Goal: Information Seeking & Learning: Understand process/instructions

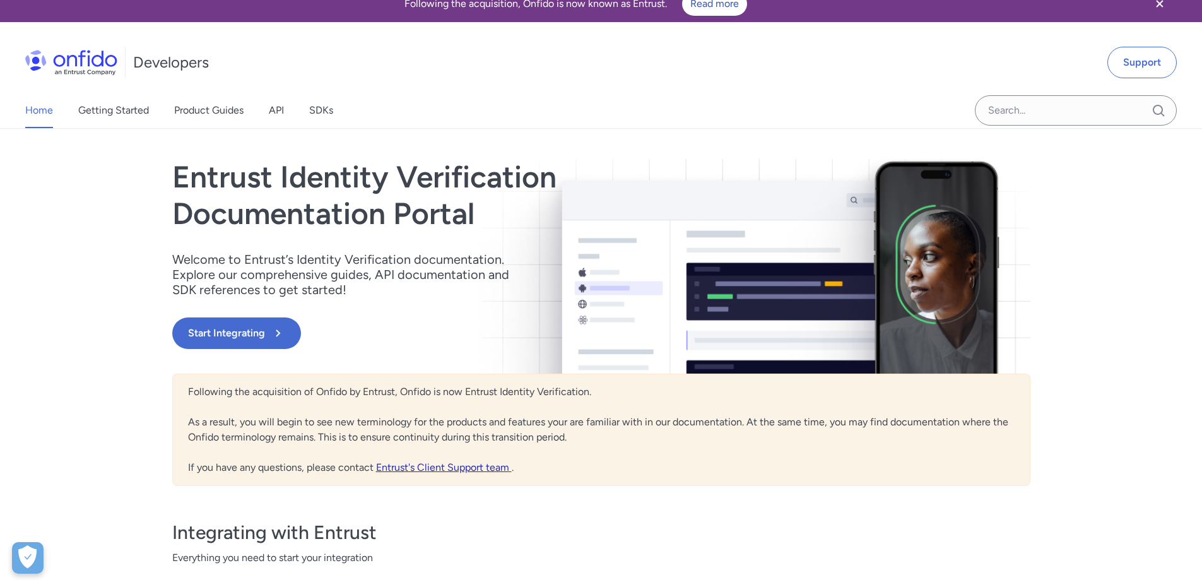
click at [460, 468] on link "Entrust's Client Support team" at bounding box center [444, 467] width 136 height 12
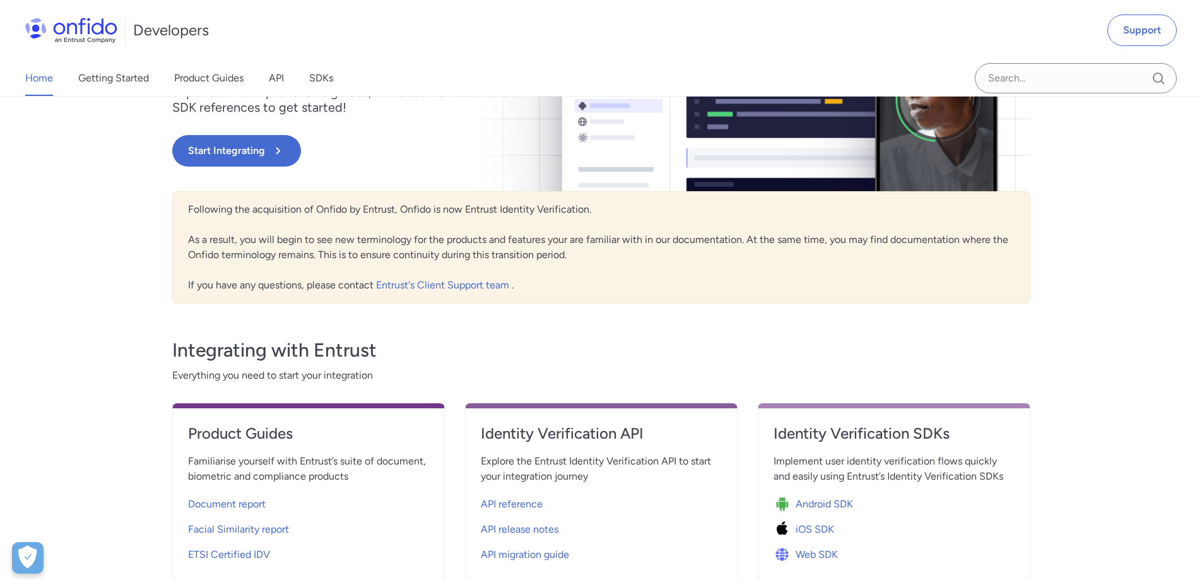
scroll to position [298, 0]
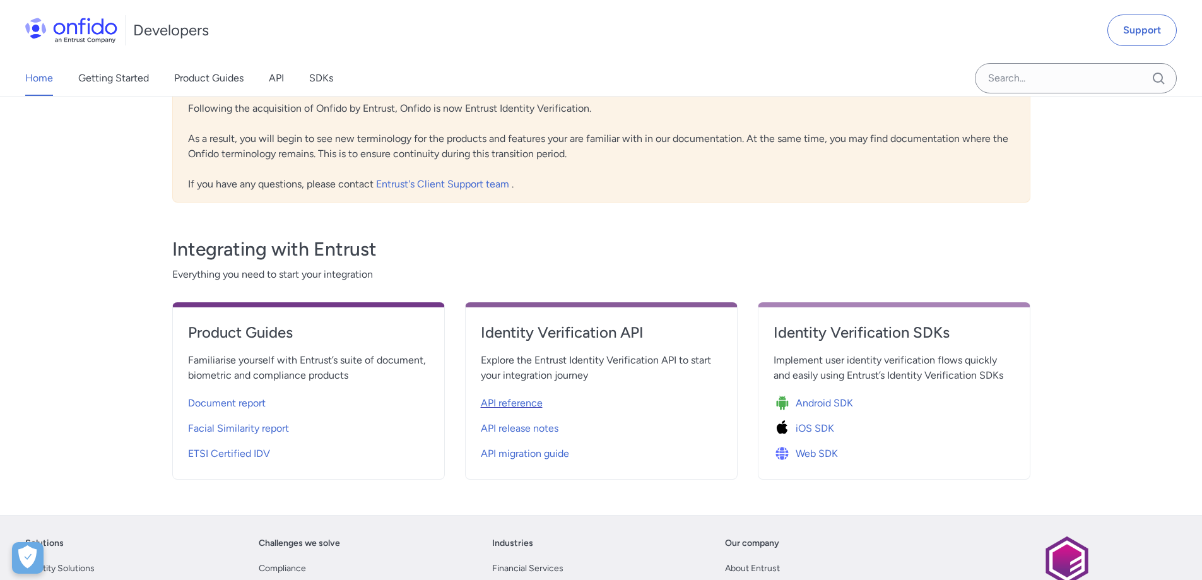
click at [518, 407] on span "API reference" at bounding box center [512, 403] width 62 height 15
select select "http"
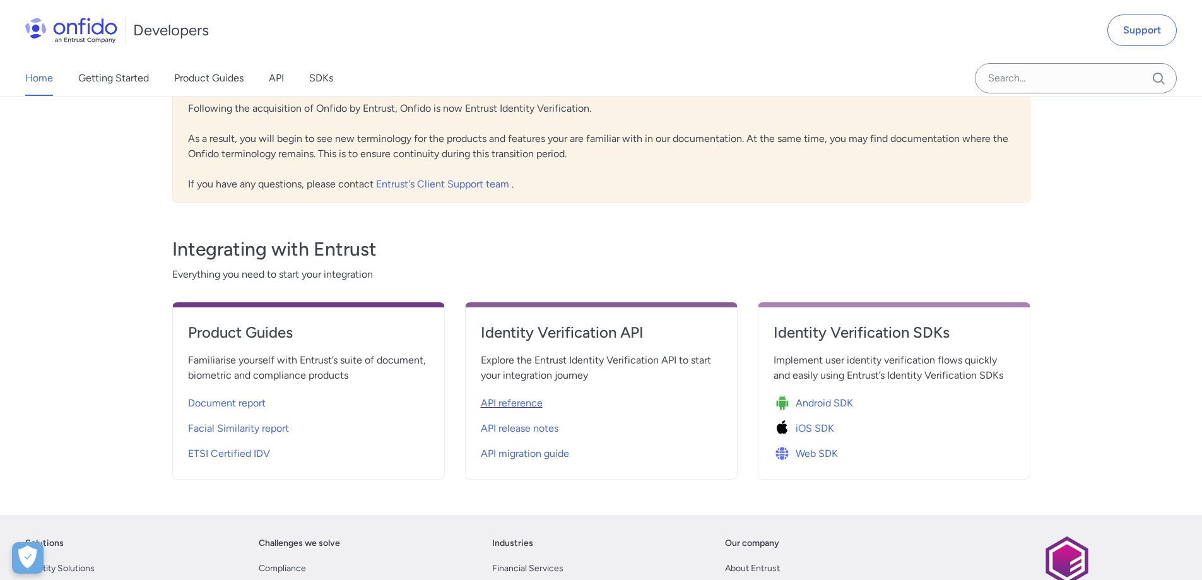
select select "http"
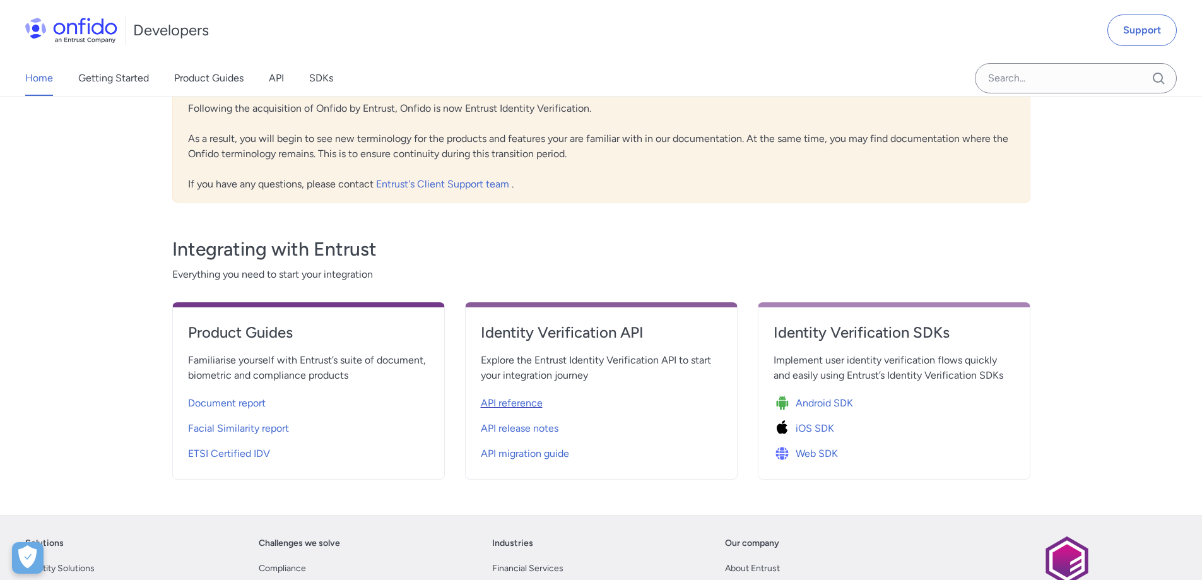
select select "http"
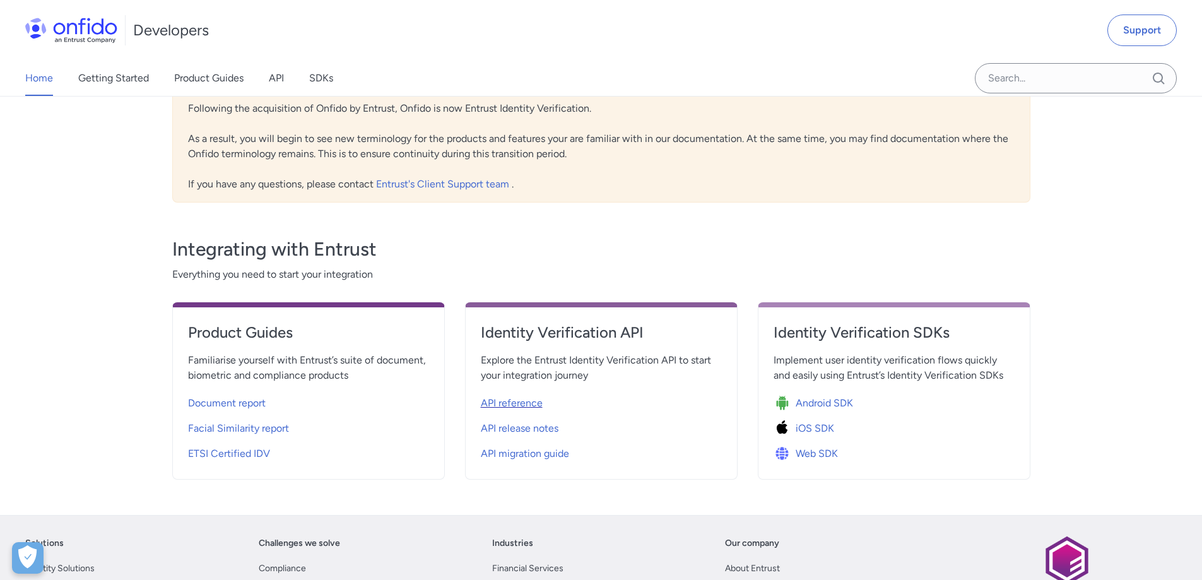
select select "http"
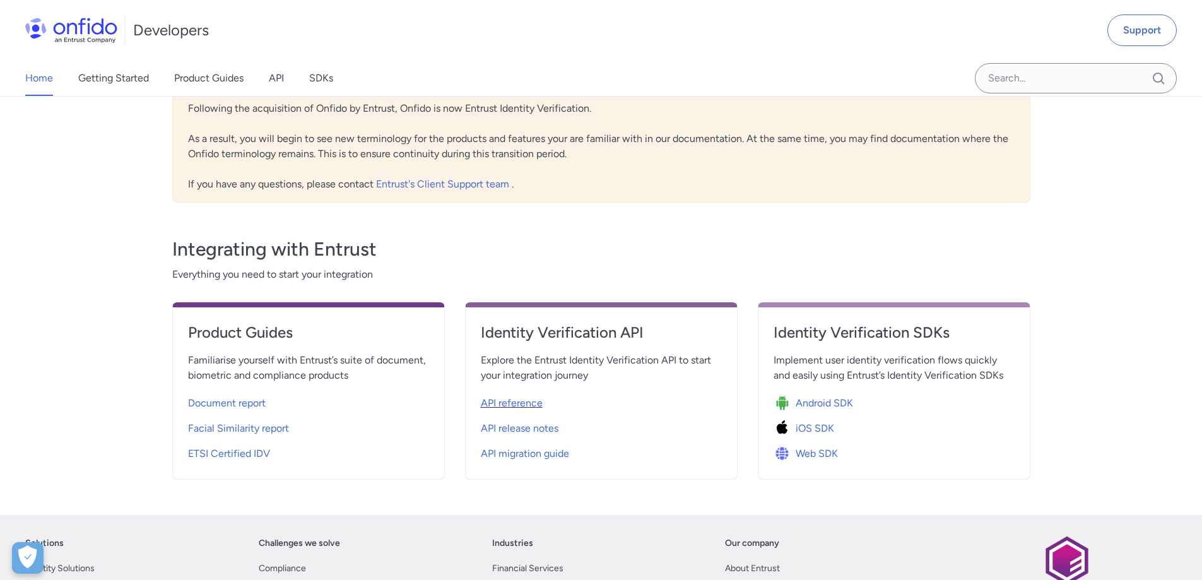
select select "http"
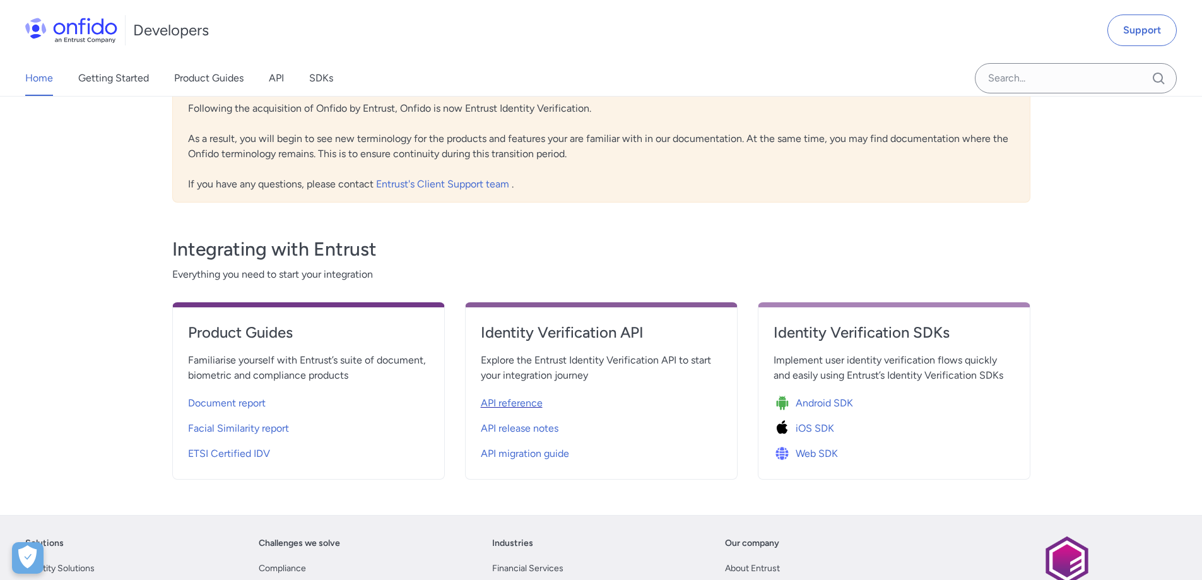
select select "http"
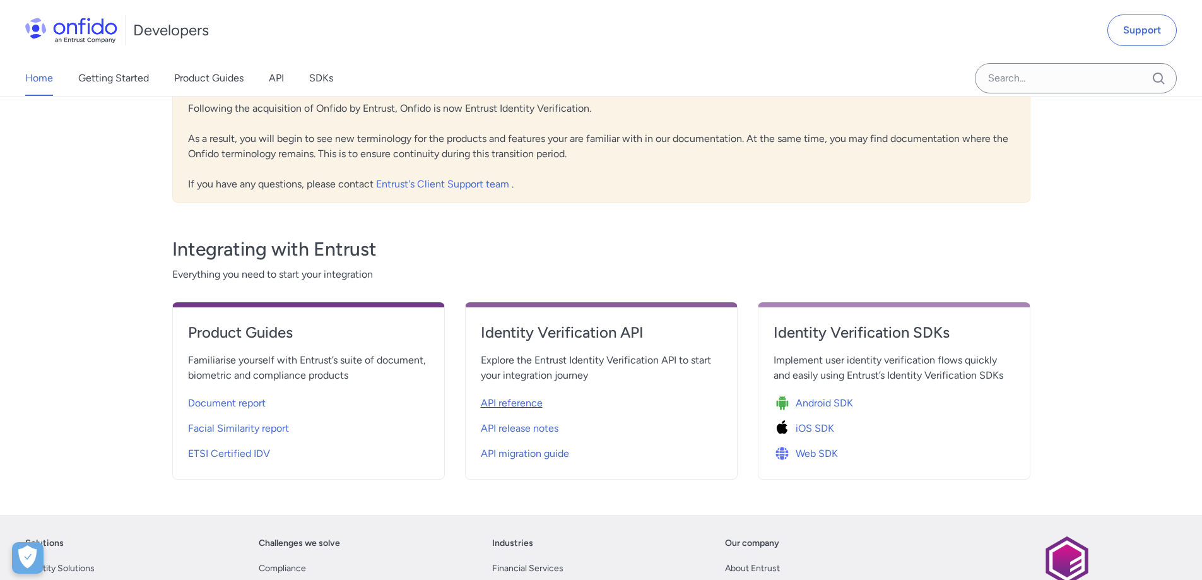
select select "http"
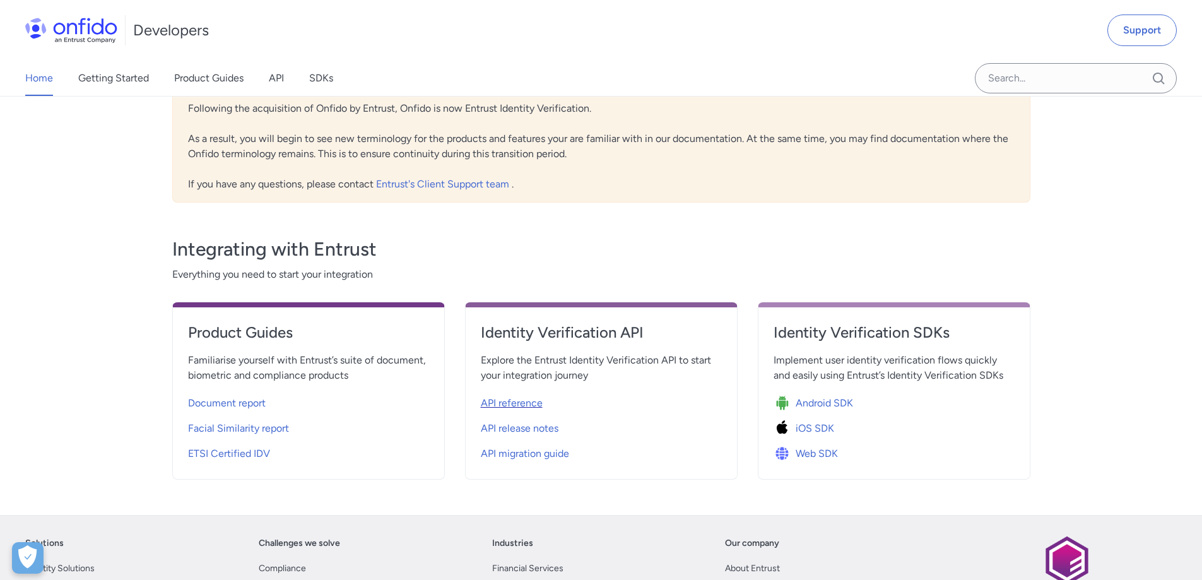
select select "http"
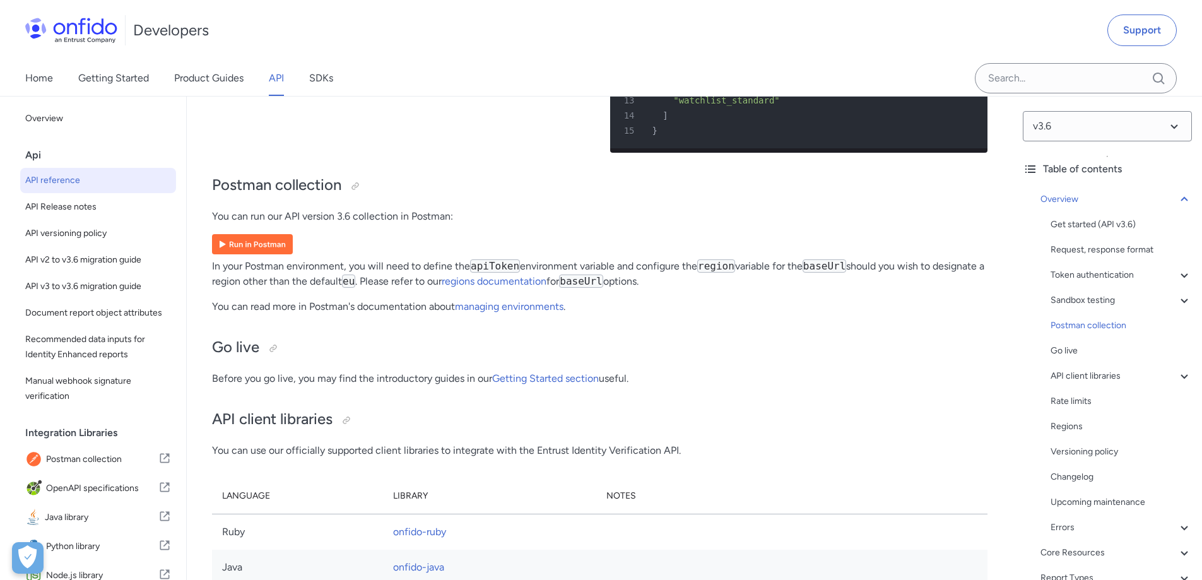
scroll to position [8234, 0]
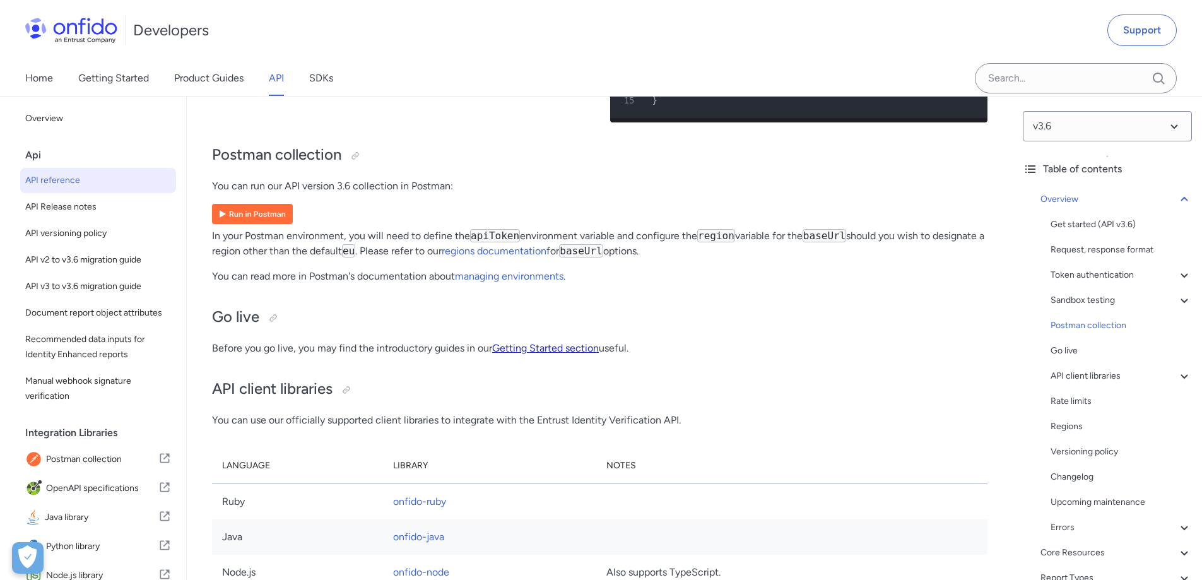
click at [533, 342] on link "Getting Started section" at bounding box center [545, 348] width 107 height 12
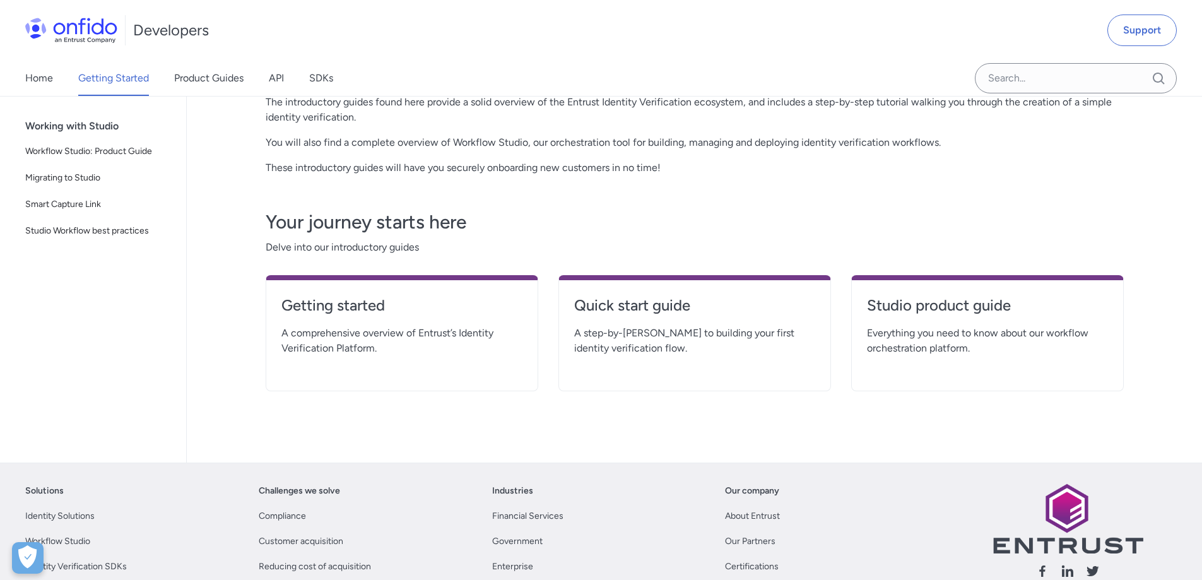
scroll to position [191, 0]
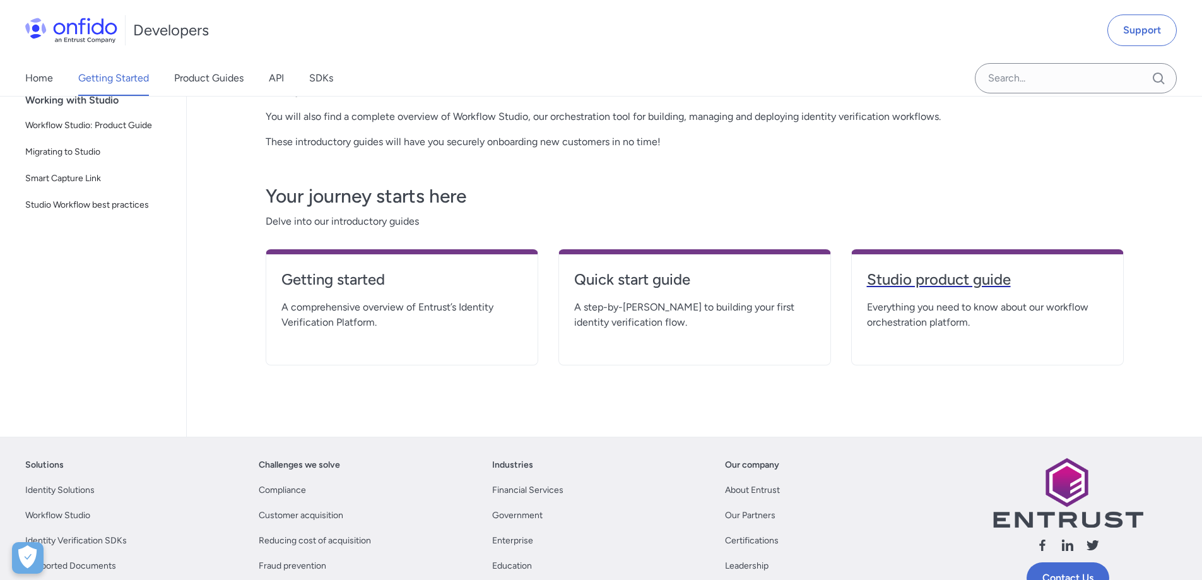
click at [908, 278] on h4 "Studio product guide" at bounding box center [987, 279] width 241 height 20
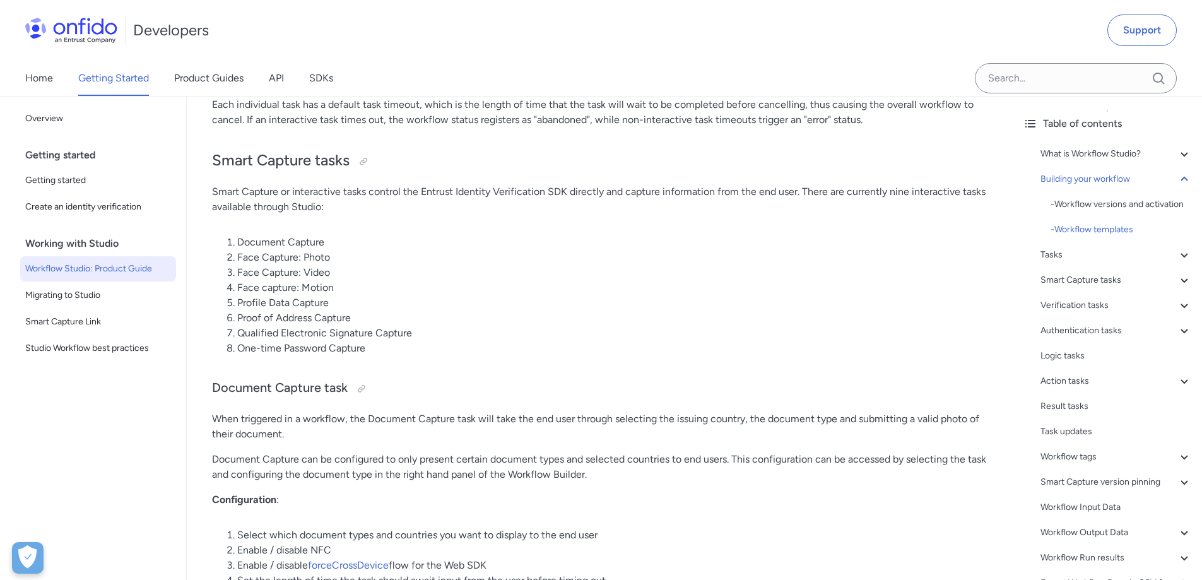
scroll to position [3967, 0]
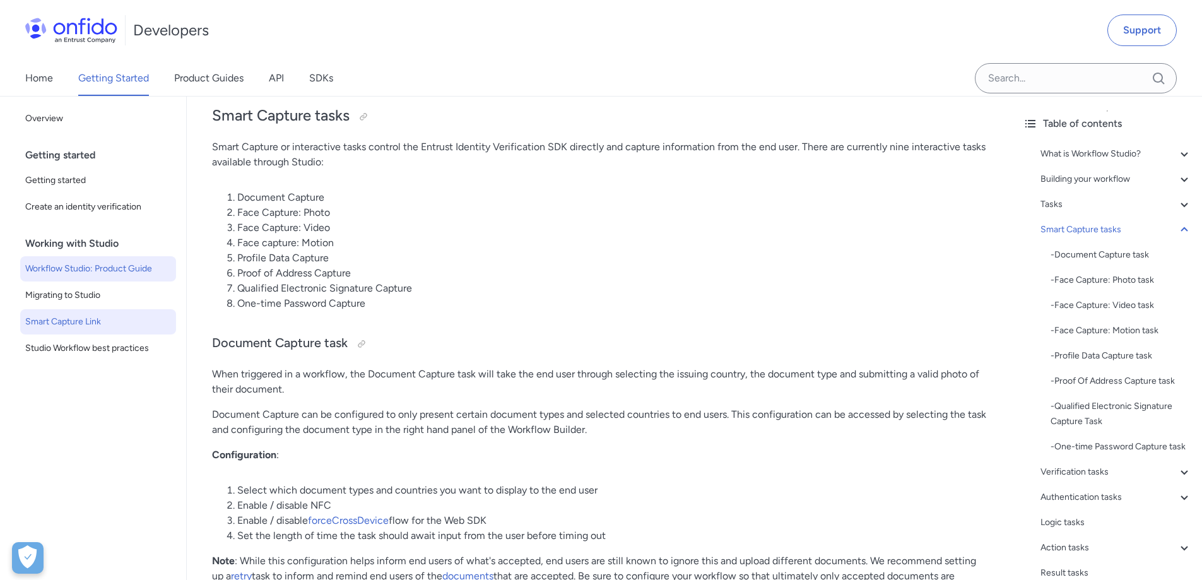
click at [121, 328] on span "Smart Capture Link" at bounding box center [98, 321] width 146 height 15
click at [80, 317] on span "Smart Capture Link" at bounding box center [98, 321] width 146 height 15
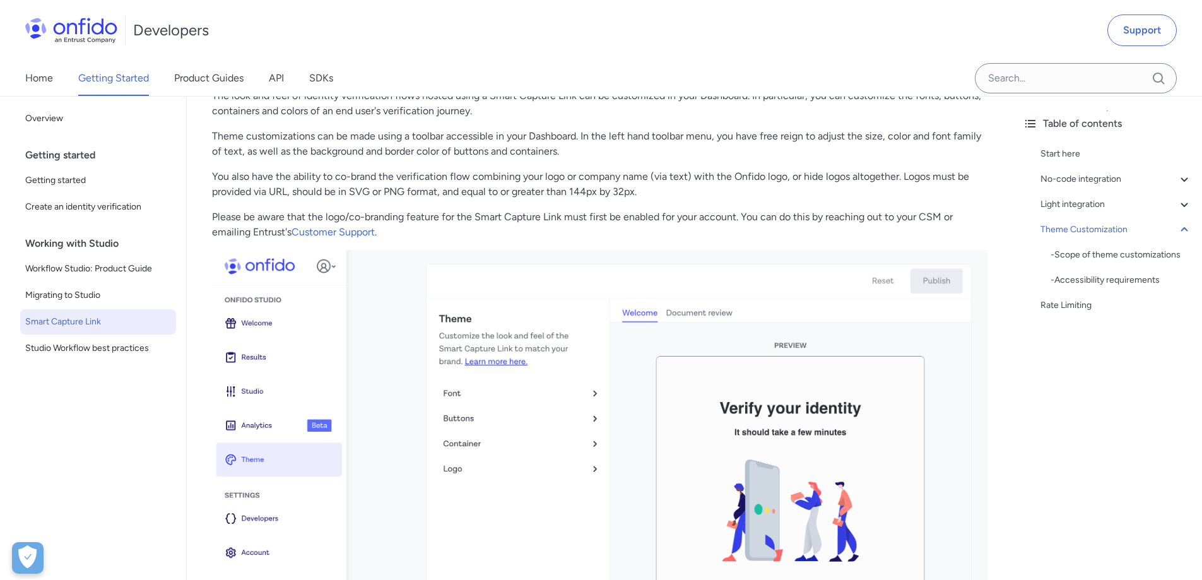
scroll to position [3385, 0]
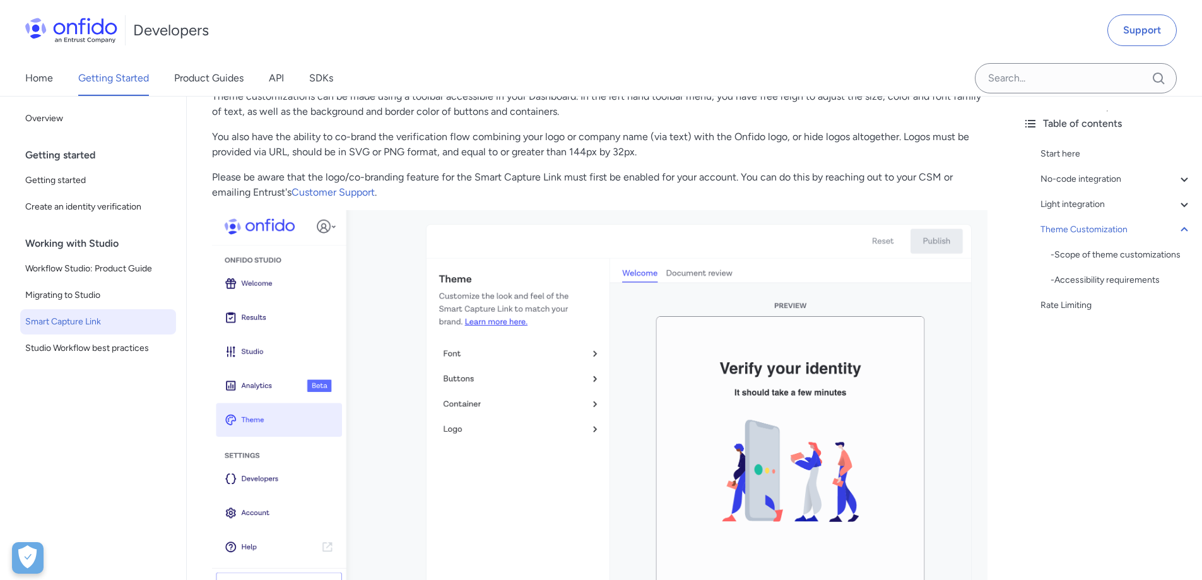
click at [490, 255] on img at bounding box center [599, 441] width 775 height 463
click at [495, 322] on img at bounding box center [599, 441] width 775 height 463
click at [358, 194] on link "Customer Support" at bounding box center [333, 192] width 83 height 12
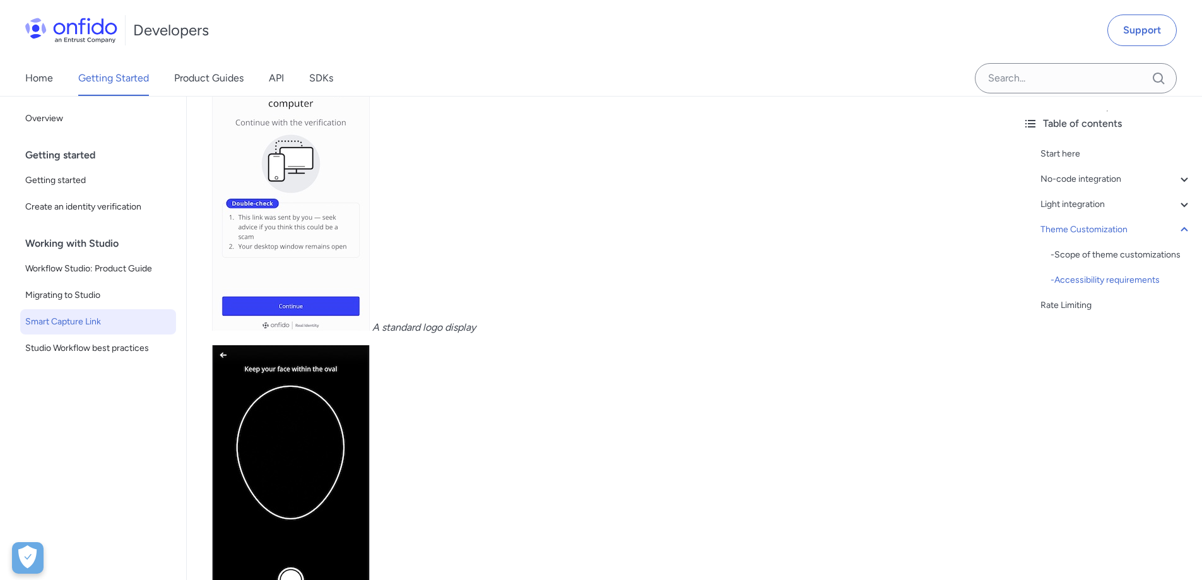
scroll to position [4859, 0]
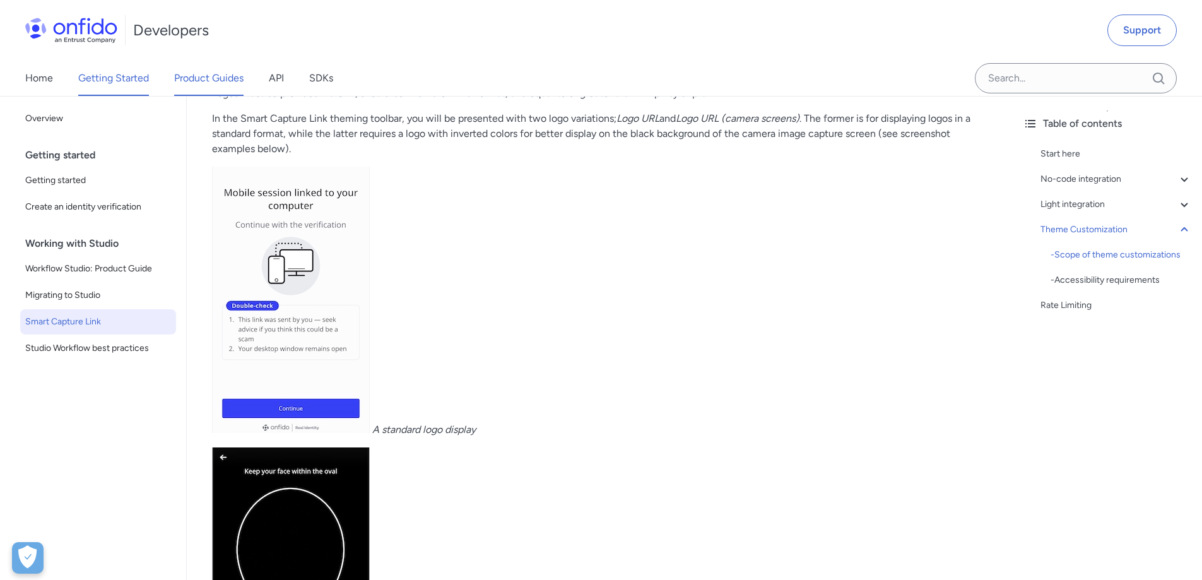
click at [218, 78] on link "Product Guides" at bounding box center [208, 78] width 69 height 35
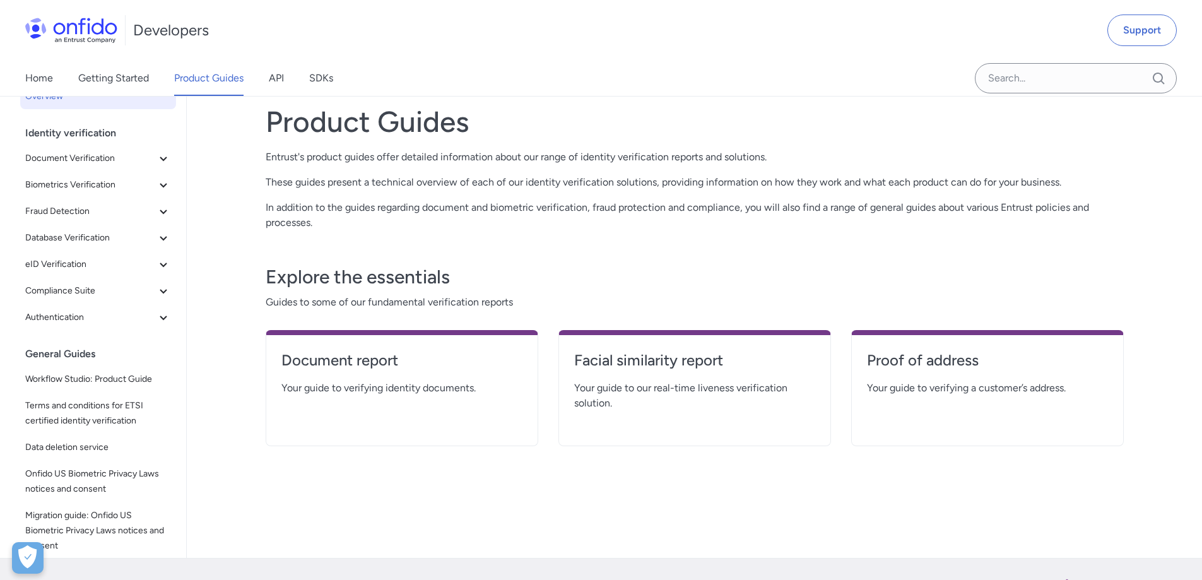
scroll to position [69, 0]
click at [409, 385] on span "Your guide to verifying identity documents." at bounding box center [401, 388] width 241 height 15
click at [355, 362] on h4 "Document report" at bounding box center [401, 361] width 241 height 20
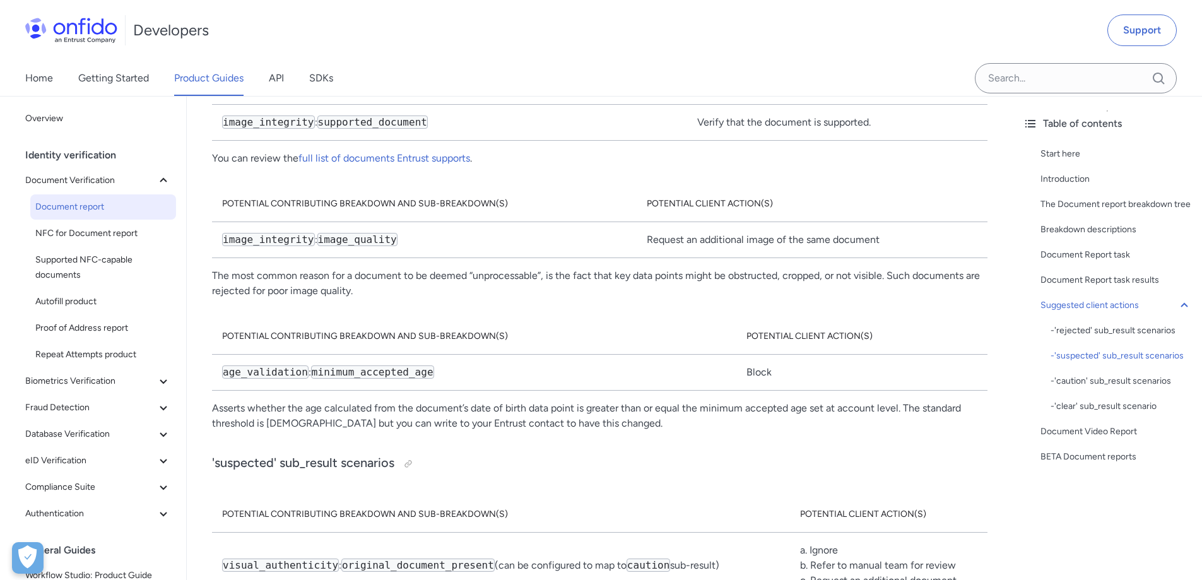
scroll to position [6714, 0]
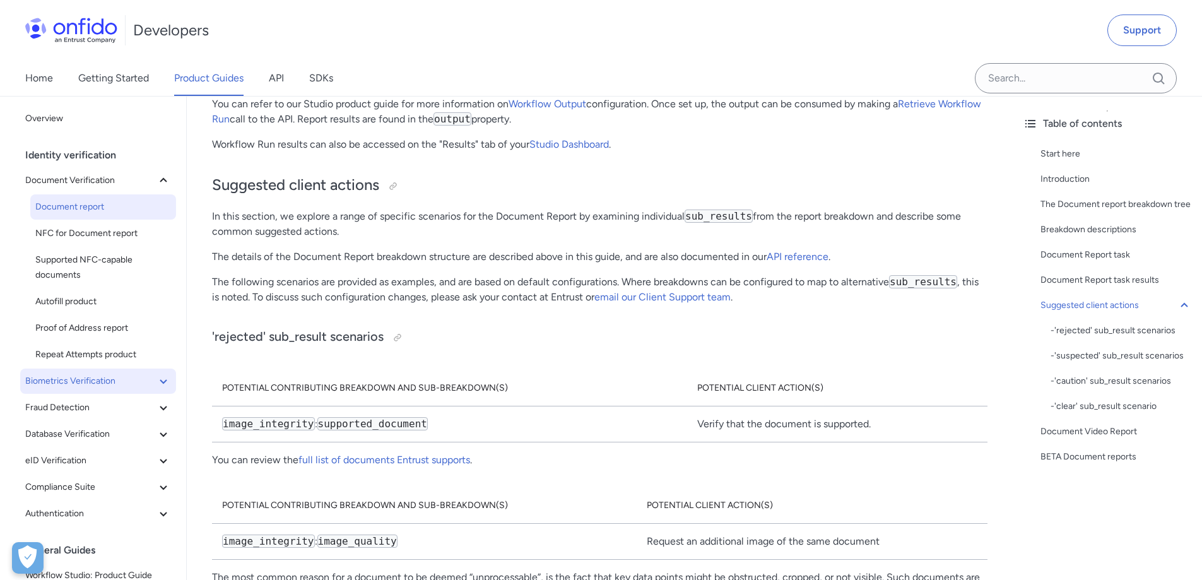
click at [138, 382] on span "Biometrics Verification" at bounding box center [90, 381] width 131 height 15
click at [129, 409] on span "Facial Similarity reports" at bounding box center [103, 407] width 136 height 15
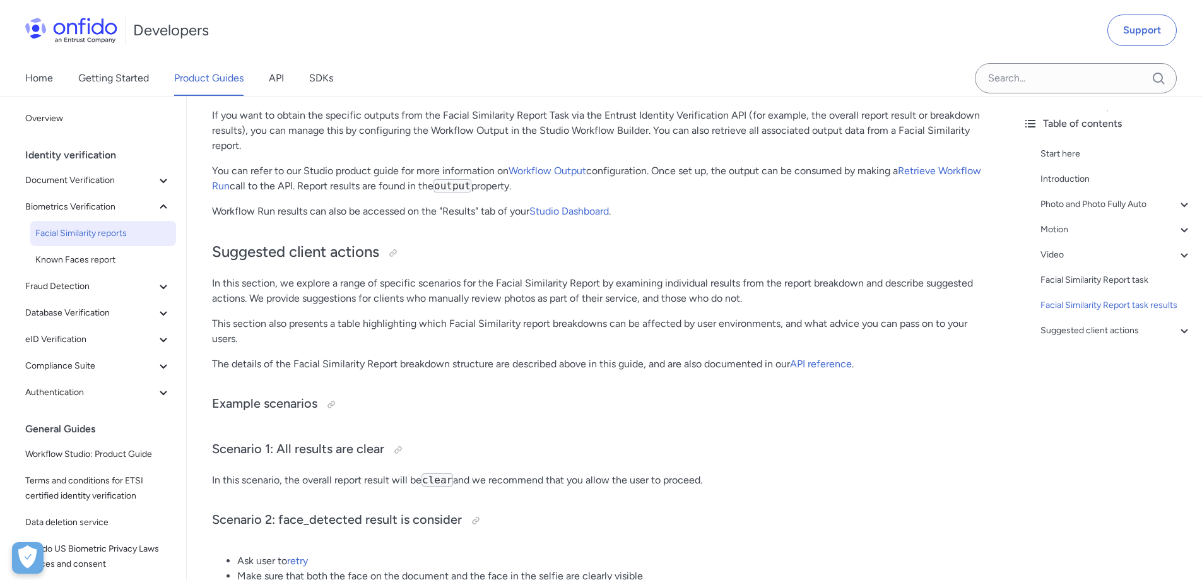
scroll to position [5758, 0]
click at [1126, 310] on div "Facial Similarity Report task results" at bounding box center [1115, 305] width 151 height 15
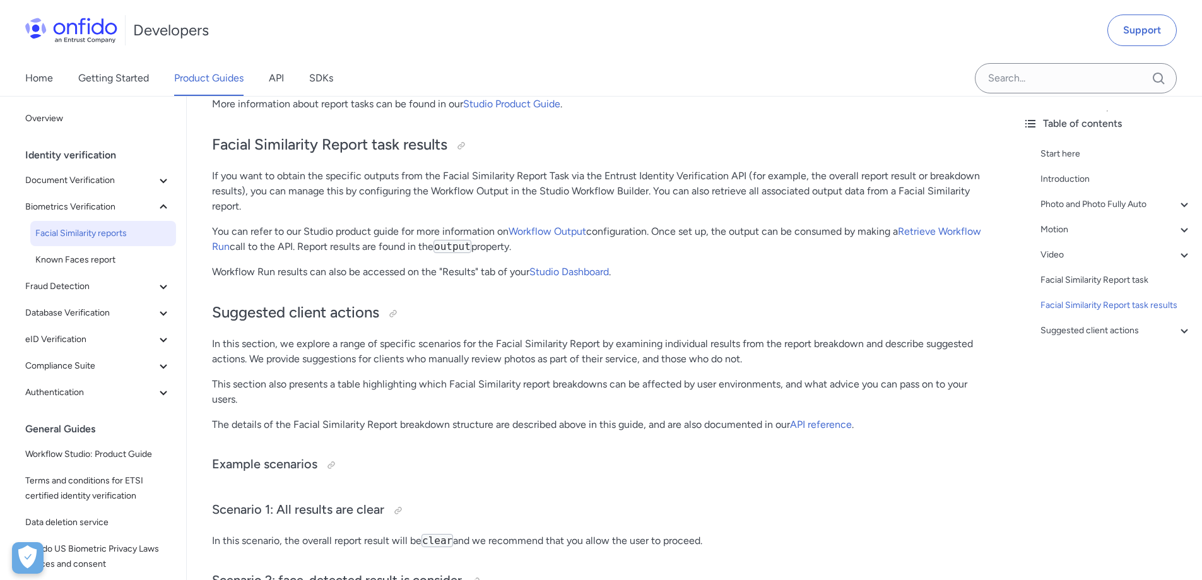
scroll to position [5702, 0]
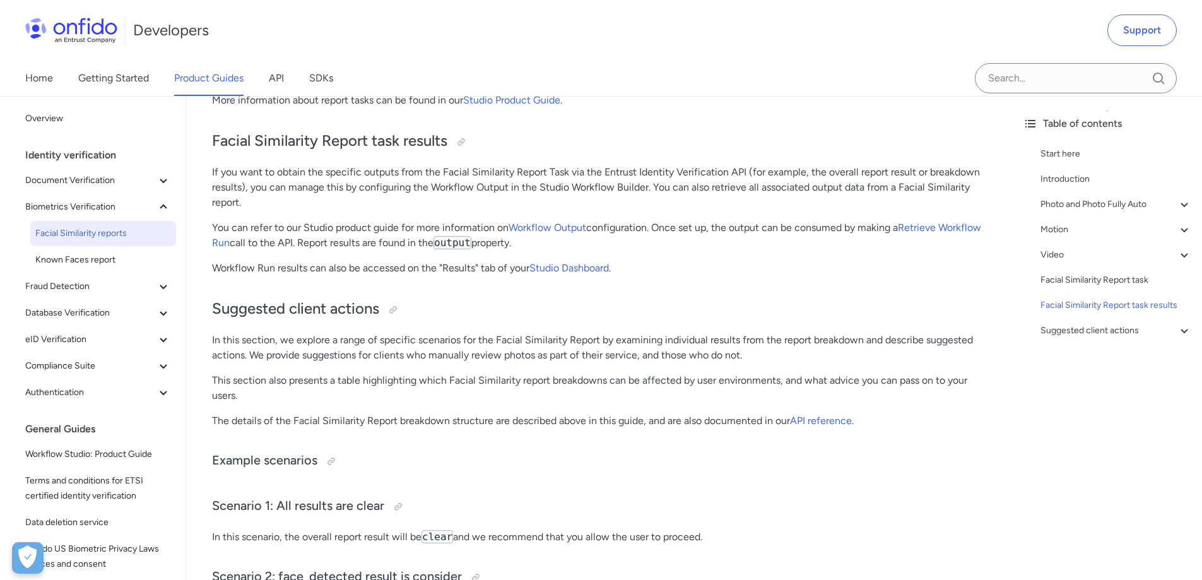
click at [626, 269] on p "Workflow Run results can also be accessed on the "Results" tab of your Studio D…" at bounding box center [599, 268] width 775 height 15
click at [545, 230] on link "Workflow Output" at bounding box center [548, 227] width 78 height 12
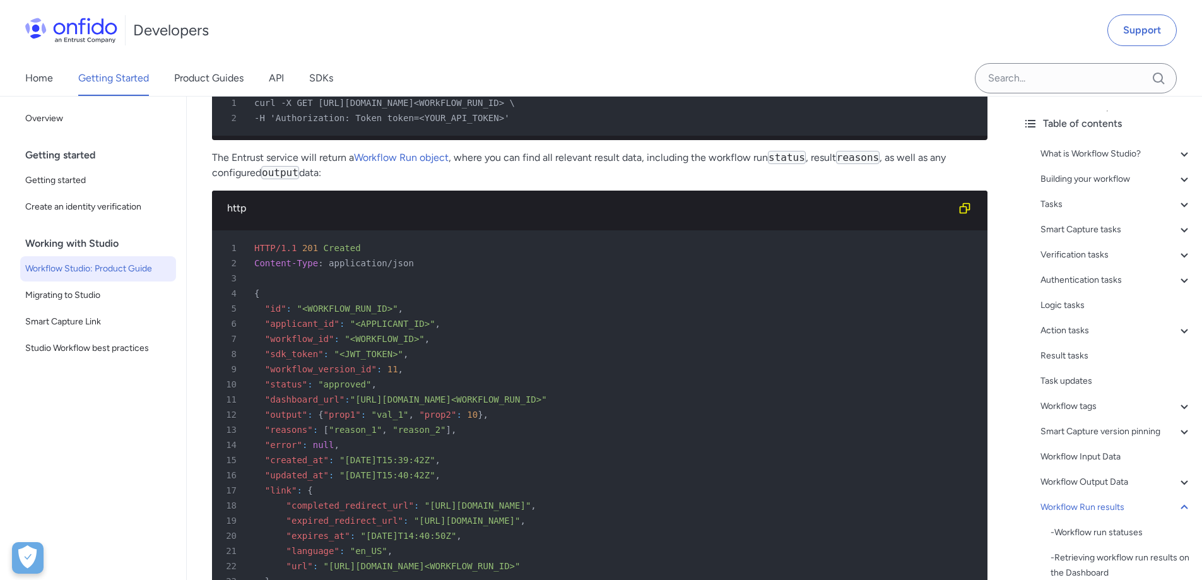
scroll to position [32137, 0]
